Goal: Task Accomplishment & Management: Manage account settings

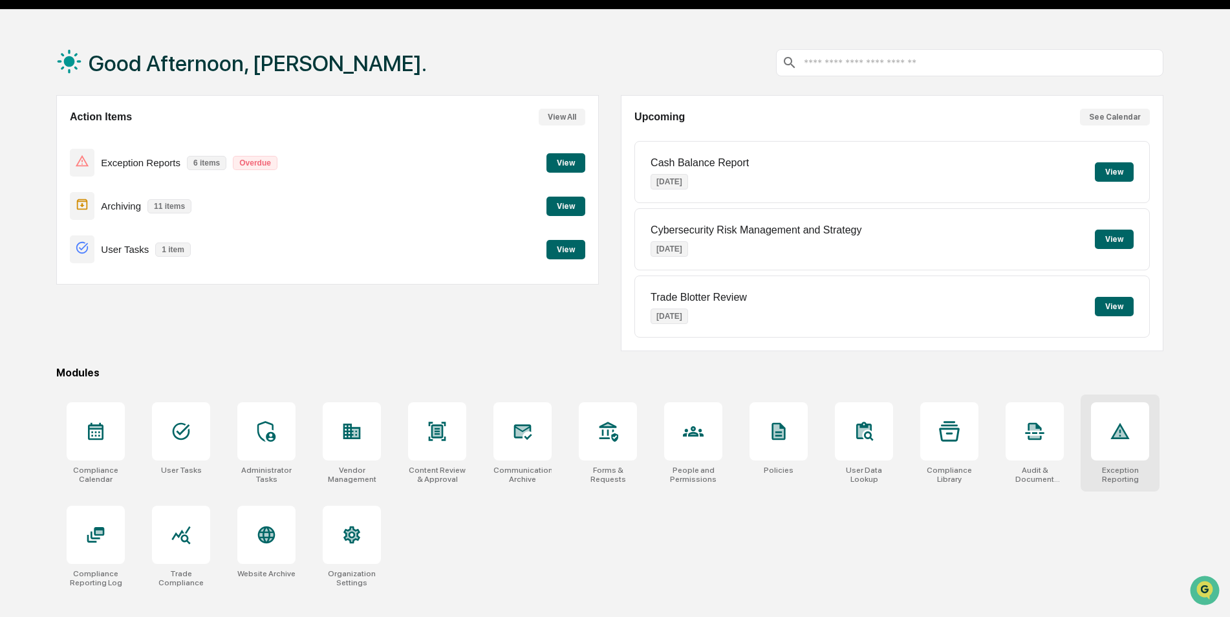
scroll to position [61, 0]
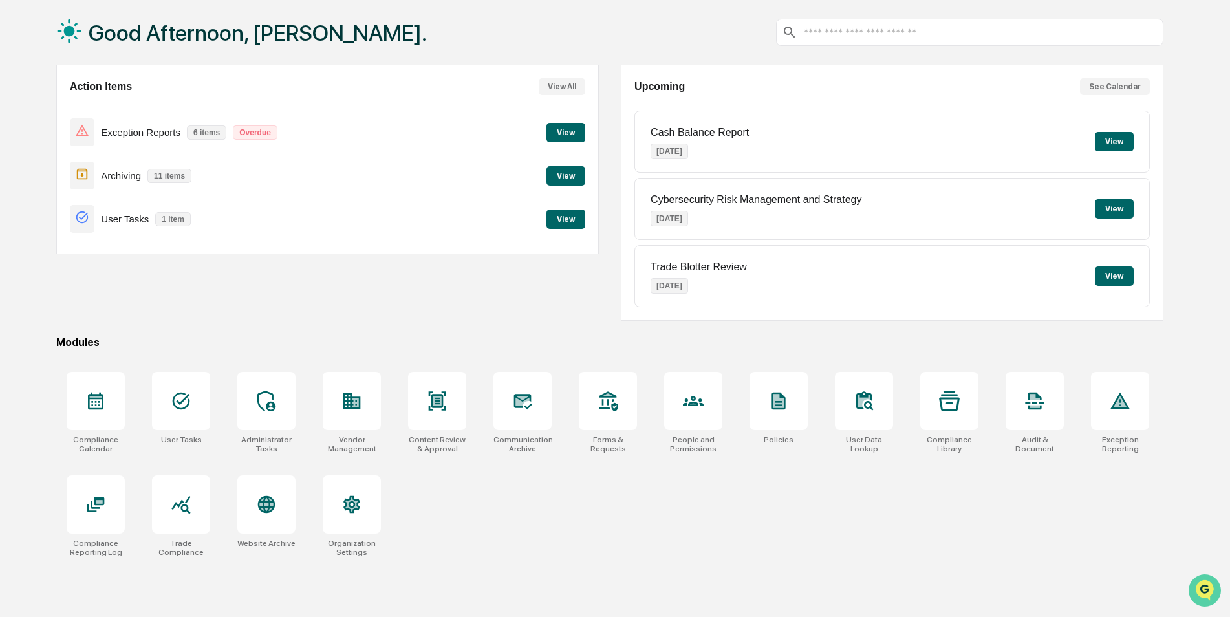
click at [1203, 598] on icon "Open customer support" at bounding box center [1205, 607] width 32 height 32
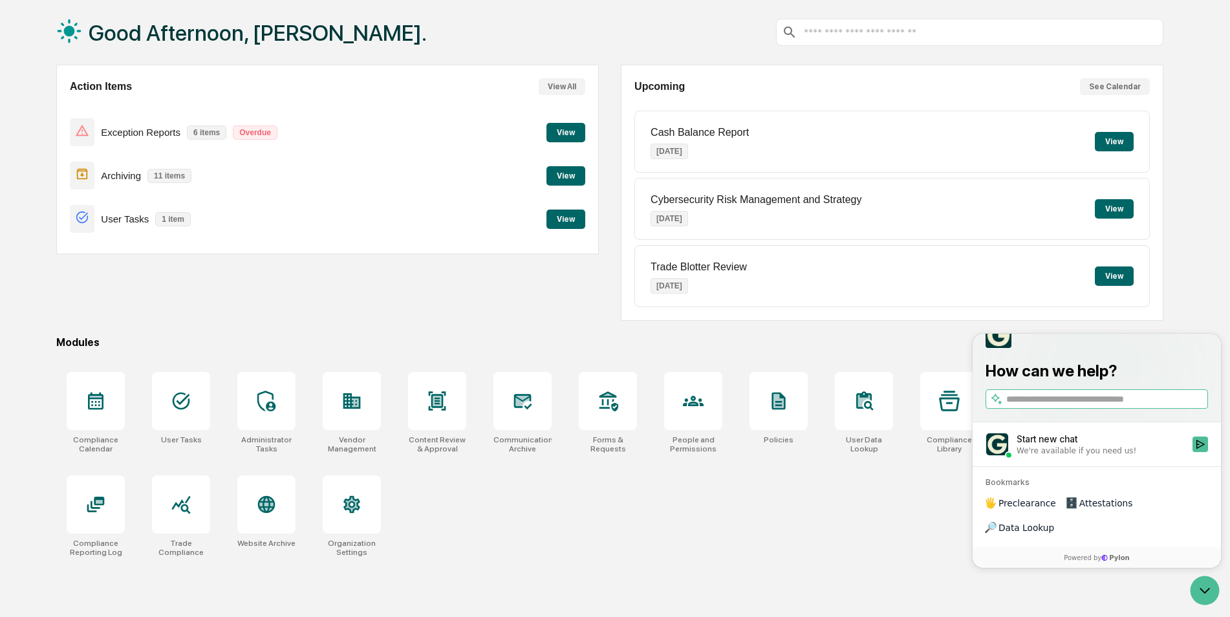
click at [1036, 406] on input "search" at bounding box center [1106, 400] width 199 height 14
type input "***"
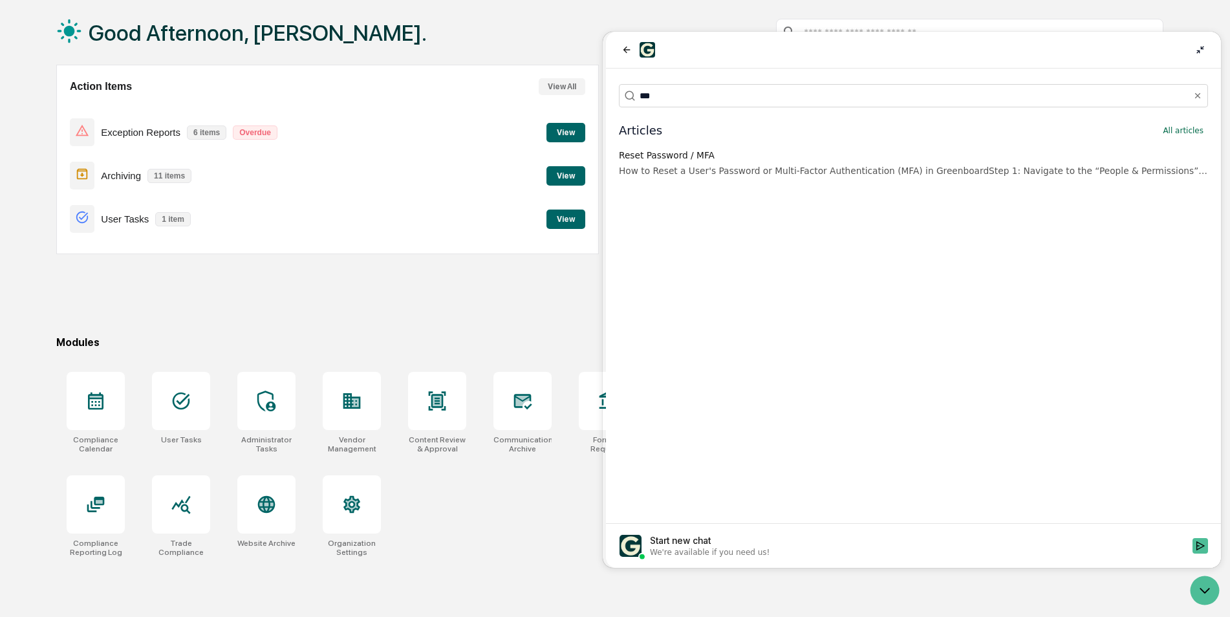
click at [696, 161] on div "Reset Password / MFA" at bounding box center [913, 155] width 589 height 13
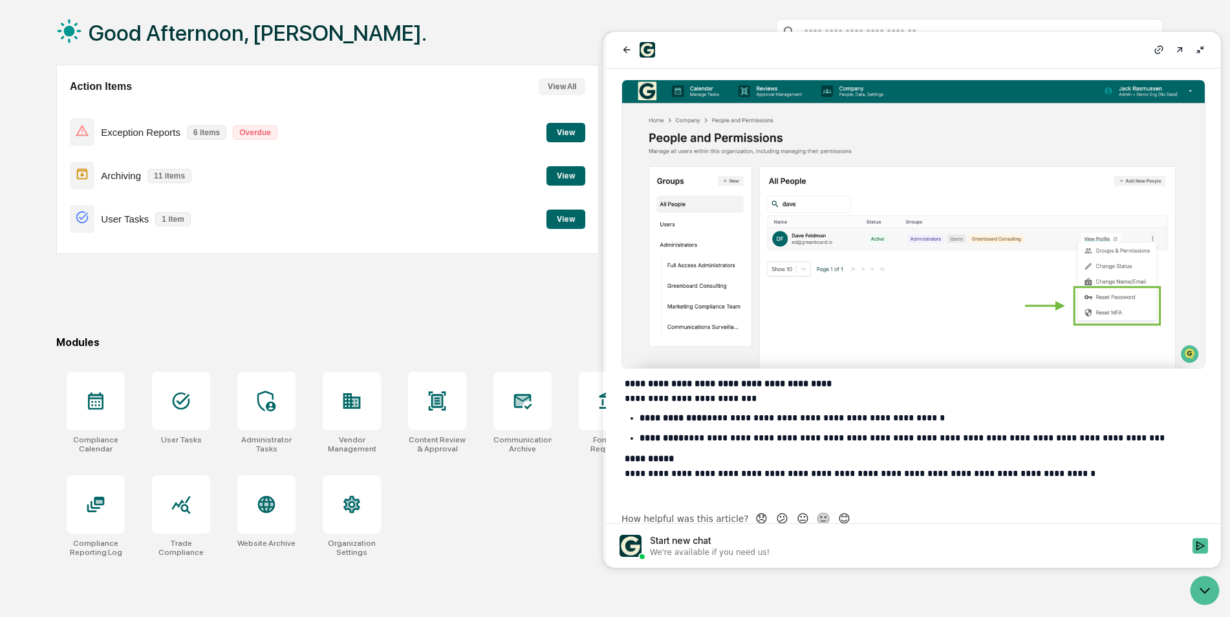
scroll to position [813, 0]
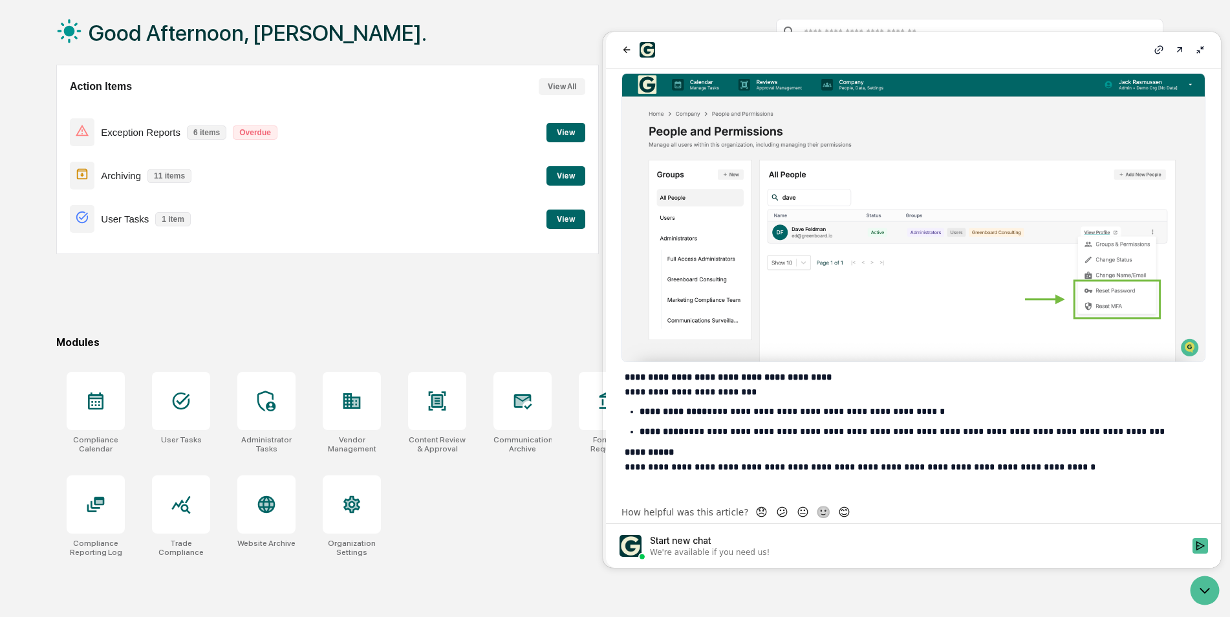
click at [549, 28] on div "Good Afternoon, [PERSON_NAME]." at bounding box center [609, 32] width 1107 height 65
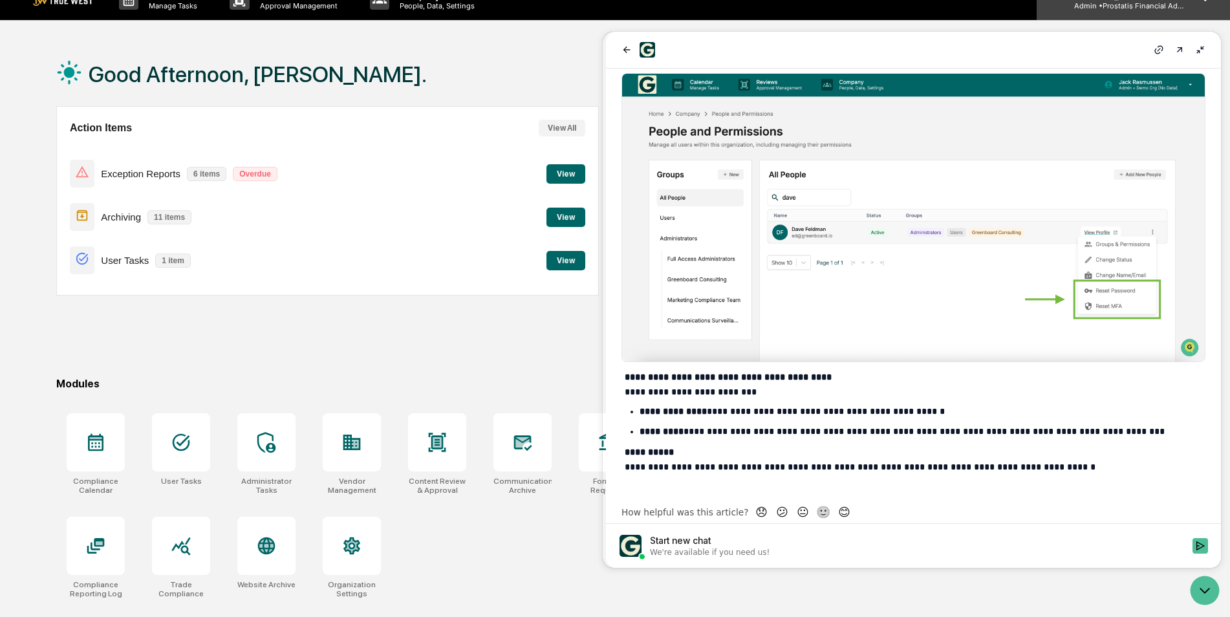
scroll to position [0, 0]
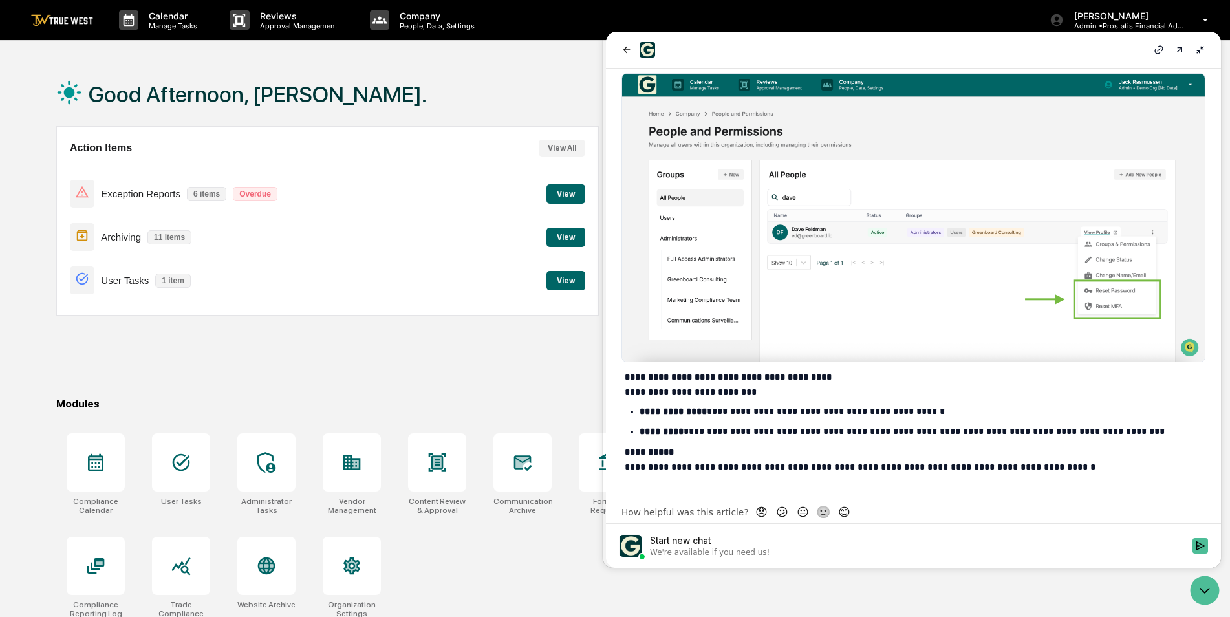
click at [1197, 52] on button at bounding box center [1201, 50] width 16 height 16
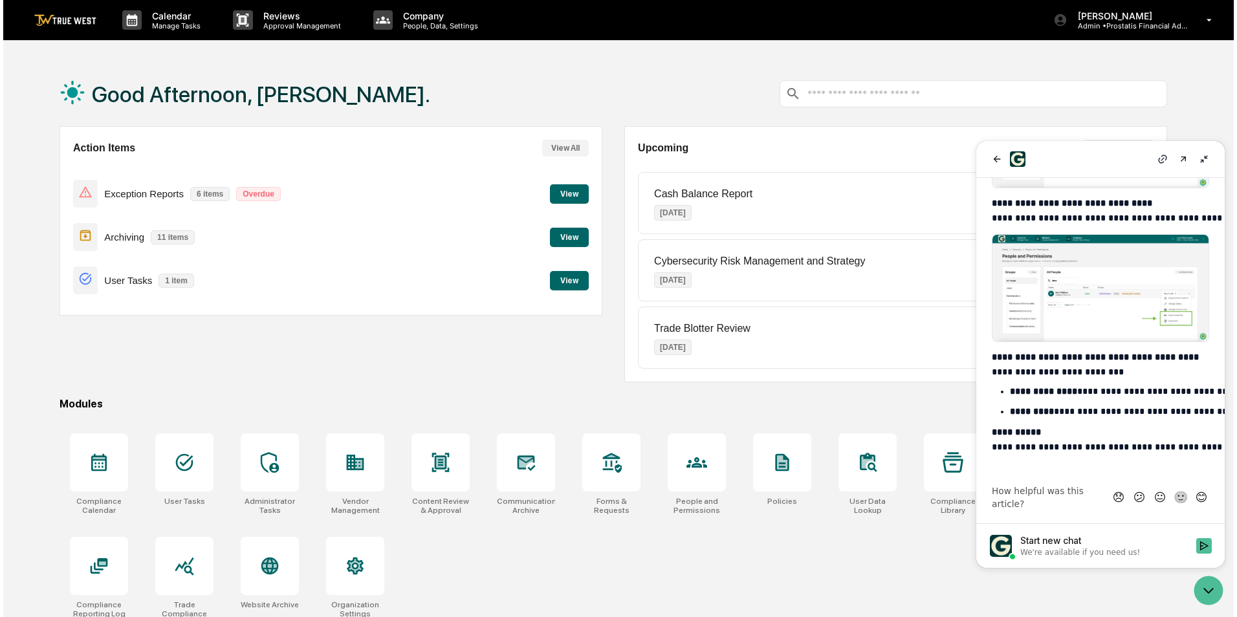
scroll to position [536, 0]
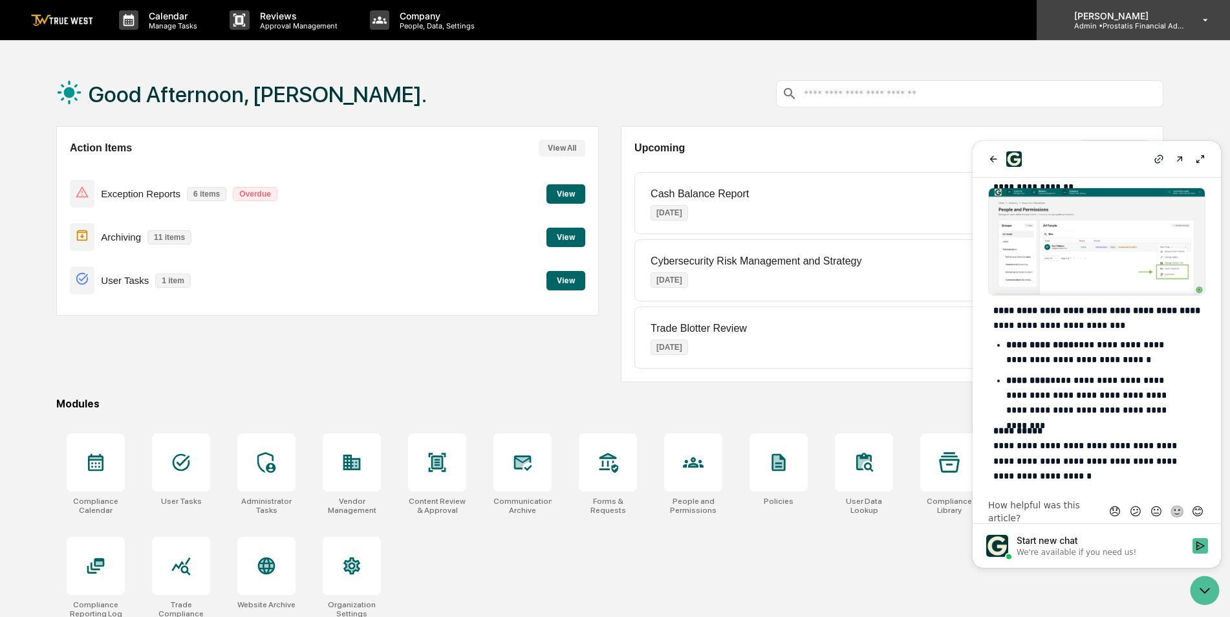
click at [1181, 17] on p "[PERSON_NAME]" at bounding box center [1124, 15] width 120 height 11
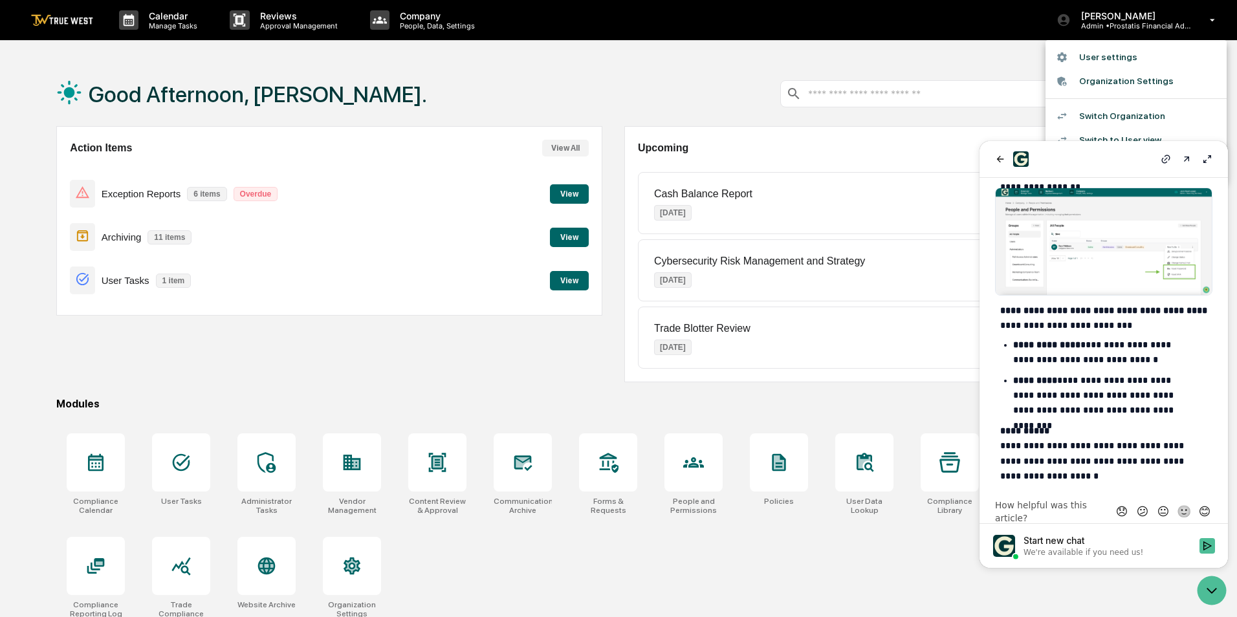
click at [1118, 115] on li "Switch Organization" at bounding box center [1135, 116] width 181 height 24
